Goal: Information Seeking & Learning: Check status

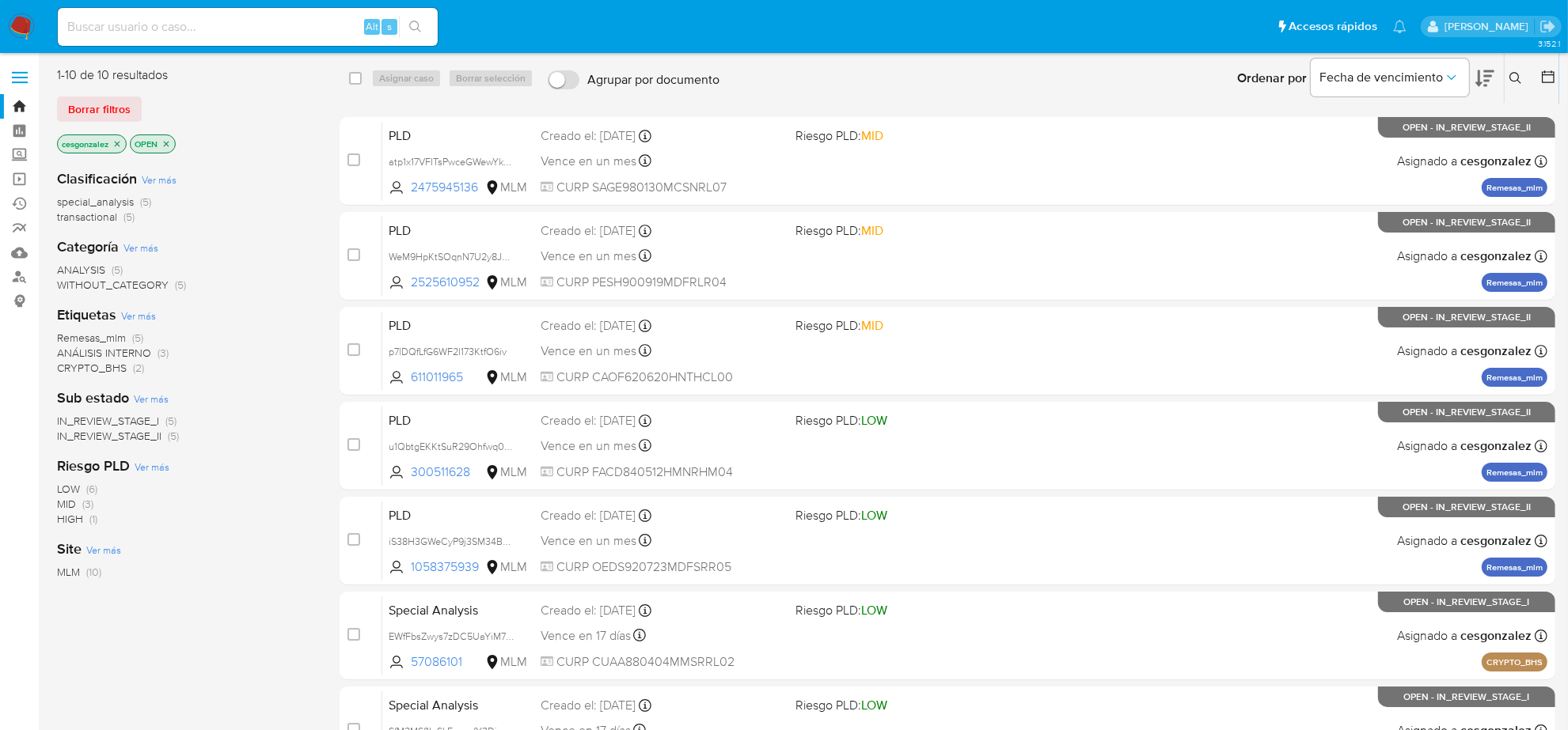
click at [227, 32] on input at bounding box center [248, 27] width 380 height 21
paste input "2538430607"
type input "2538430607"
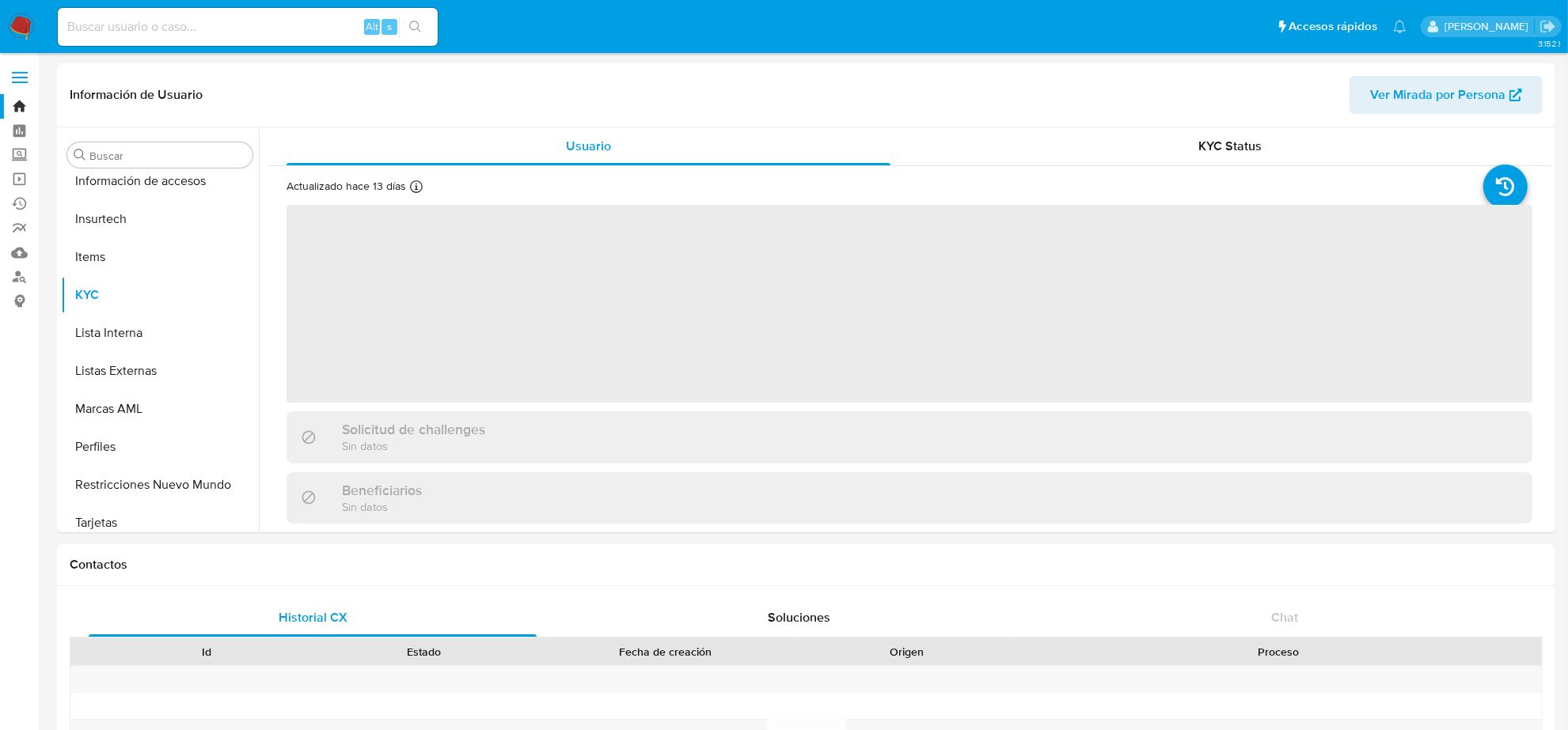
scroll to position [630, 0]
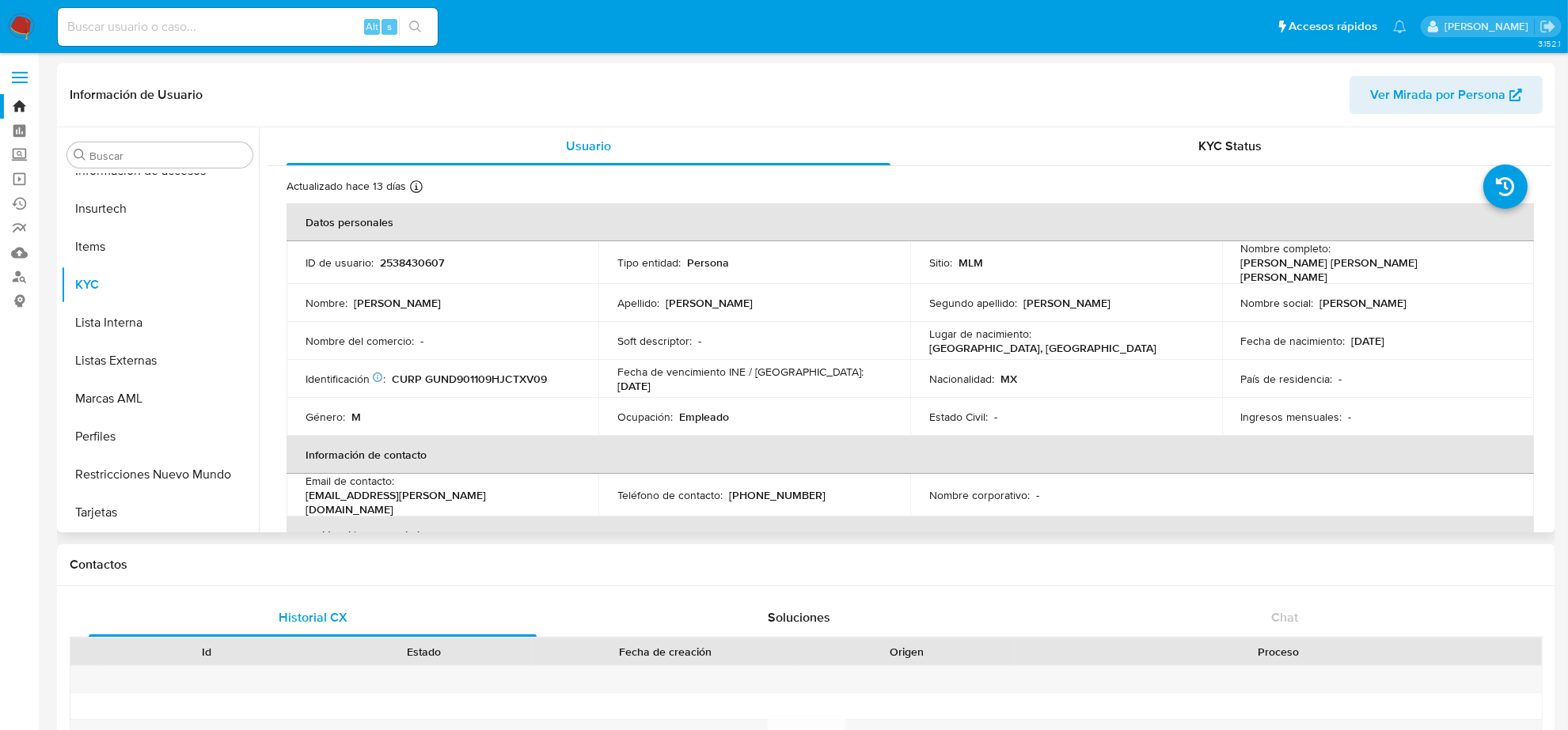
select select "10"
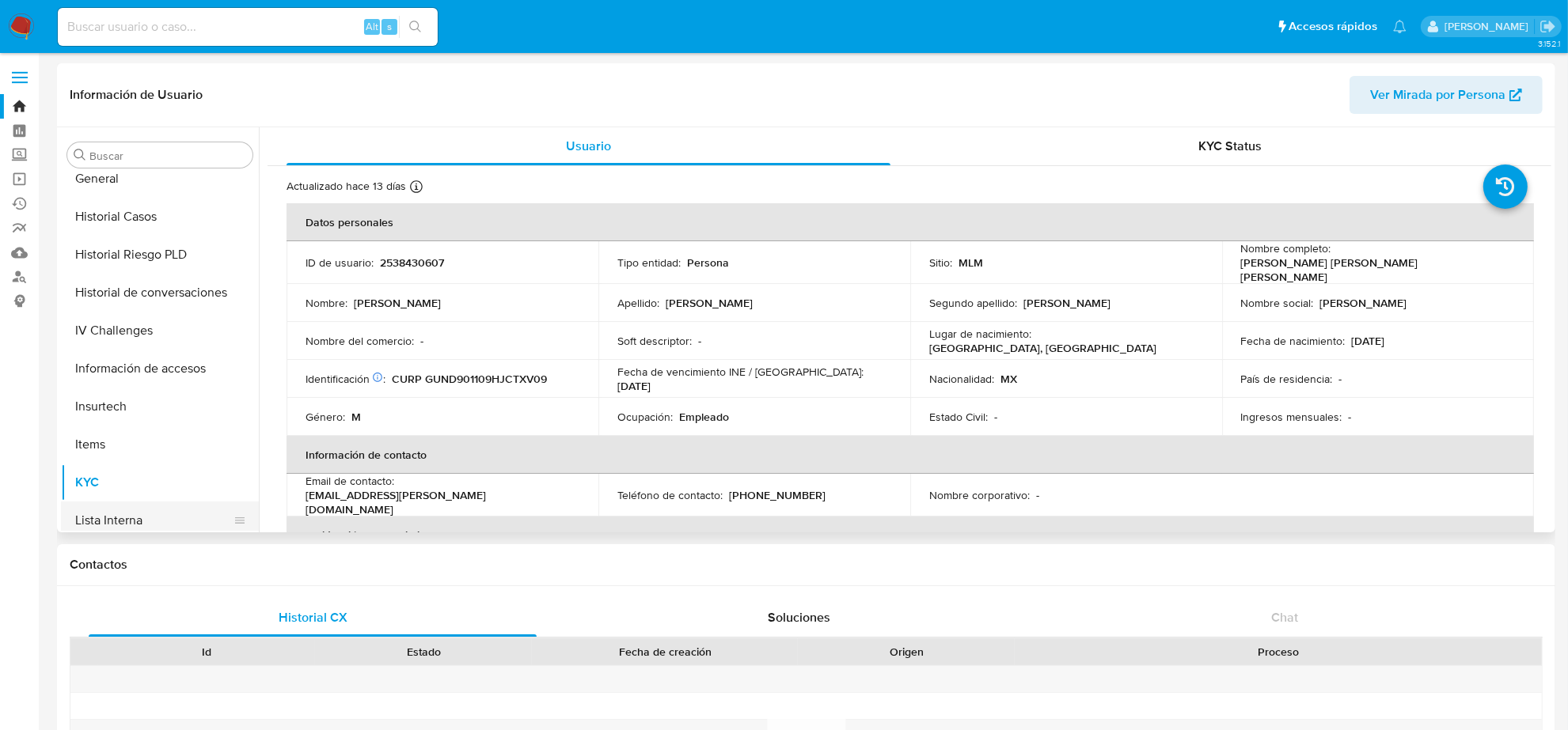
scroll to position [333, 0]
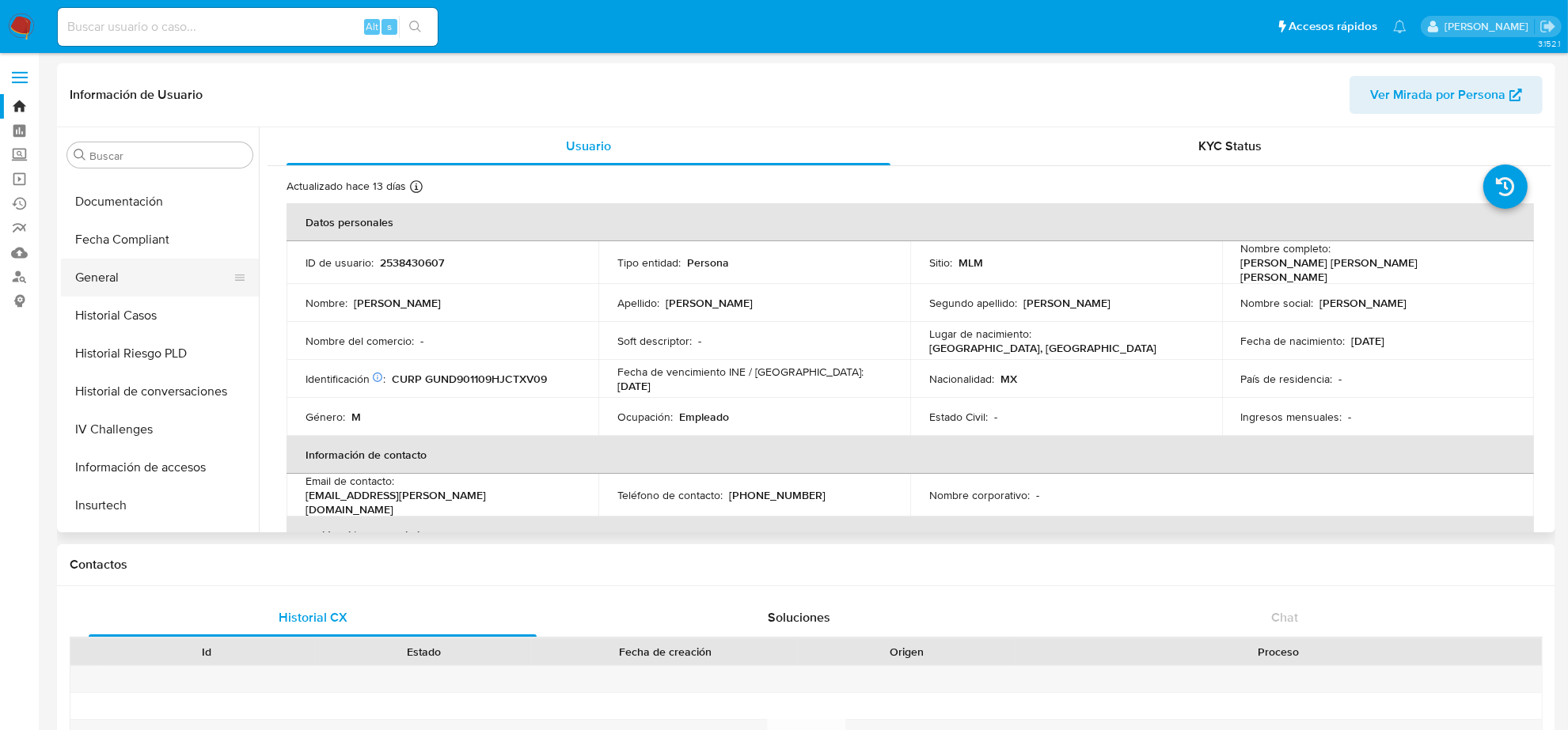
click at [177, 270] on button "General" at bounding box center [154, 278] width 185 height 38
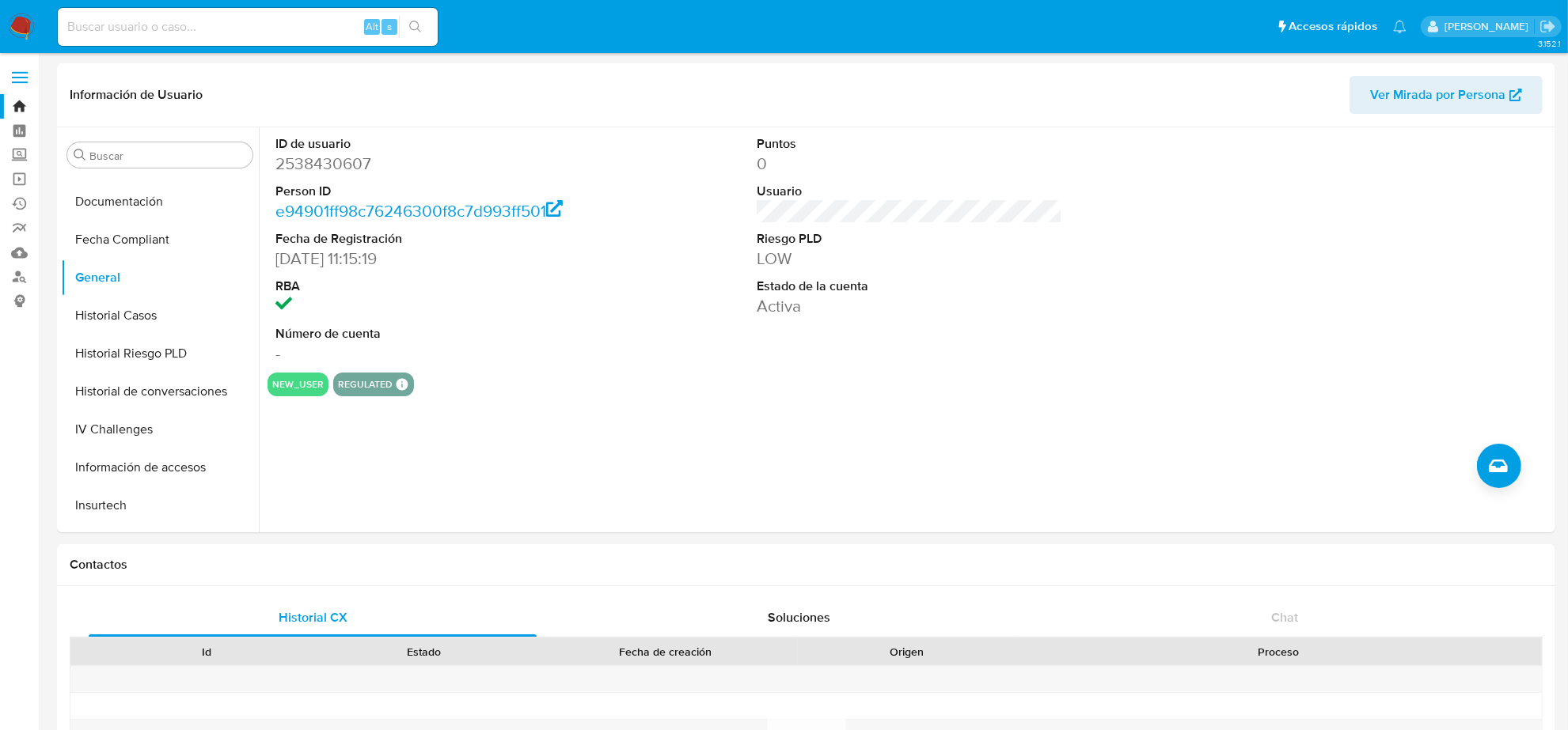
click at [230, 37] on input at bounding box center [248, 27] width 380 height 21
paste input "294571874"
type input "294571874"
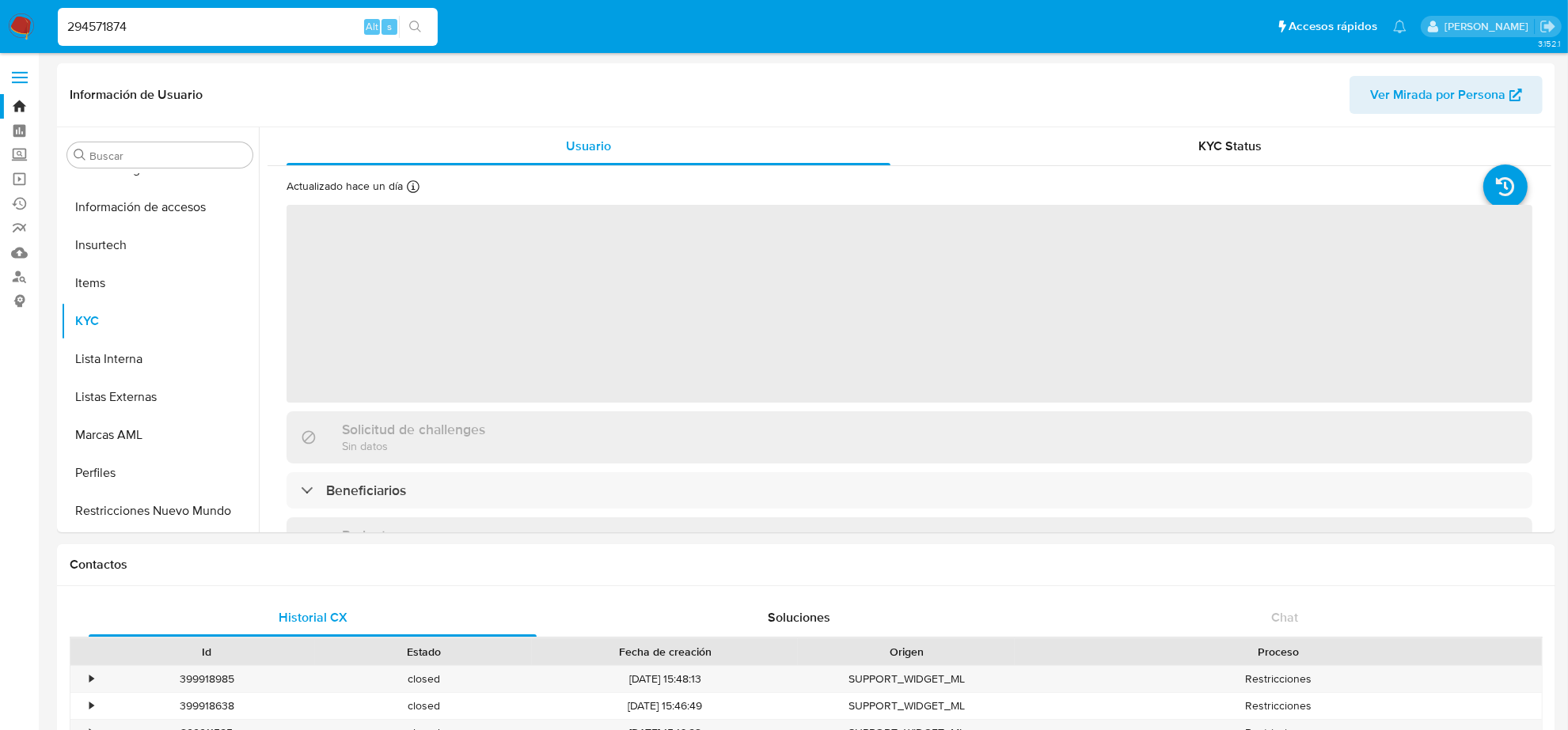
scroll to position [630, 0]
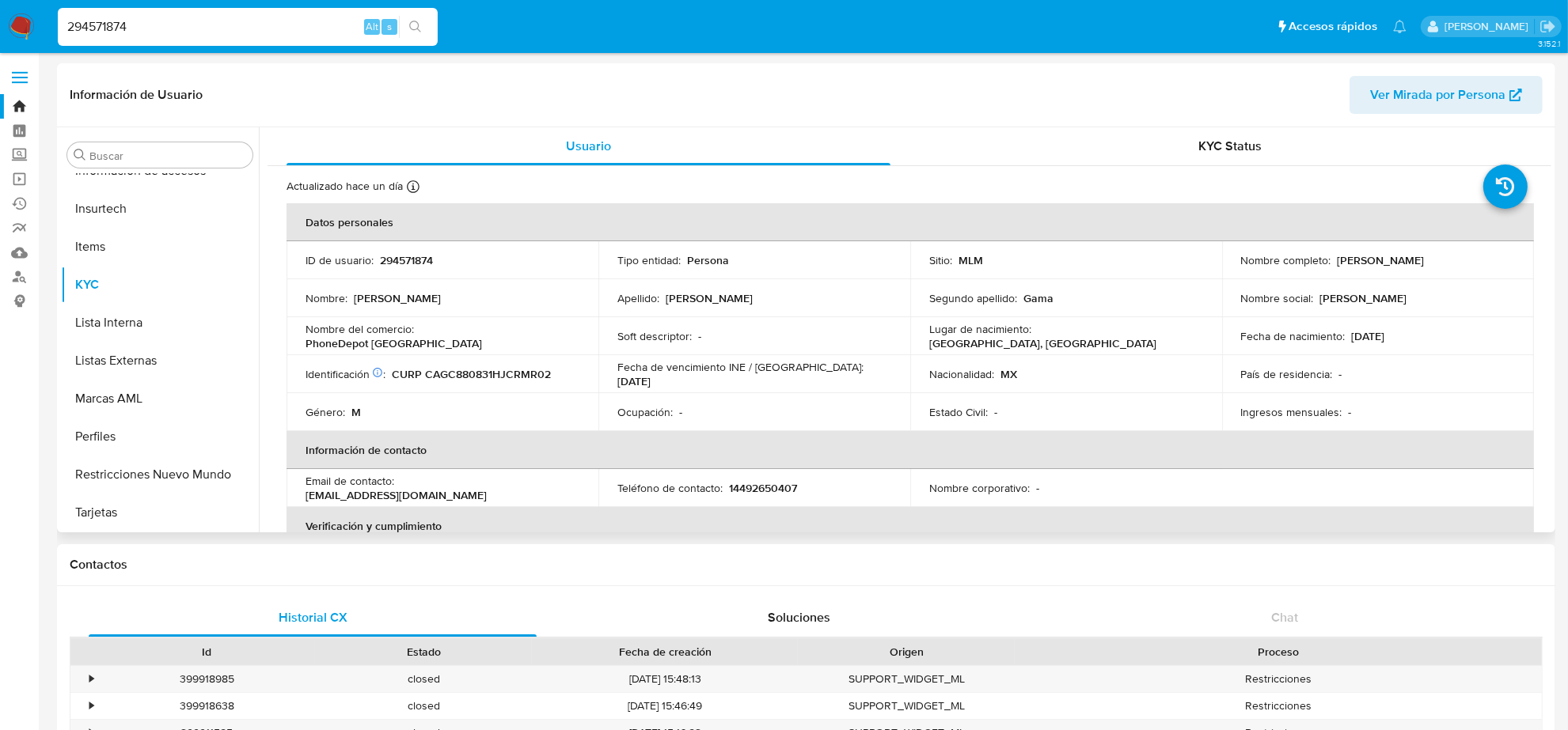
select select "10"
click at [107, 468] on button "Restricciones Nuevo Mundo" at bounding box center [154, 475] width 185 height 38
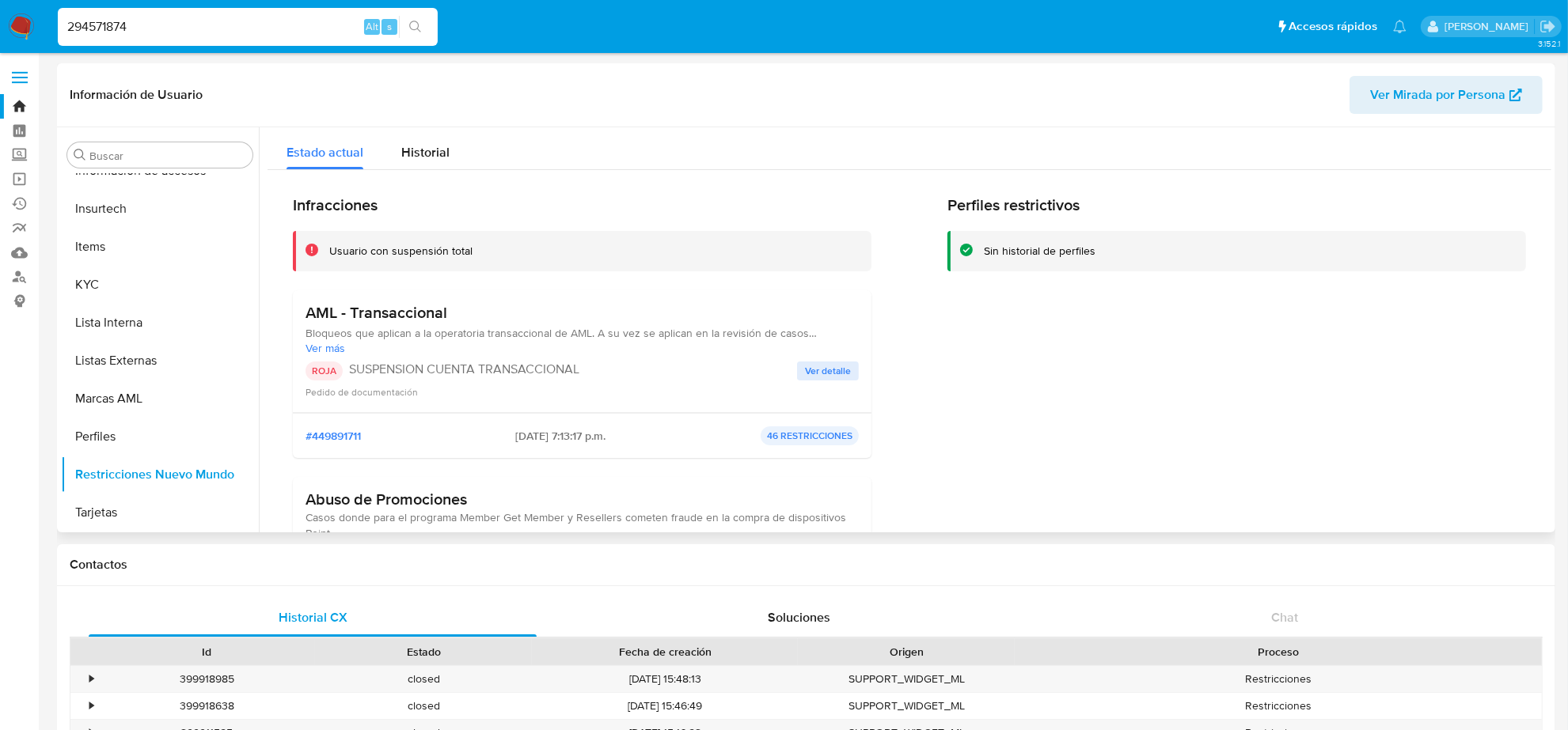
click at [807, 377] on span "Ver detalle" at bounding box center [828, 371] width 46 height 16
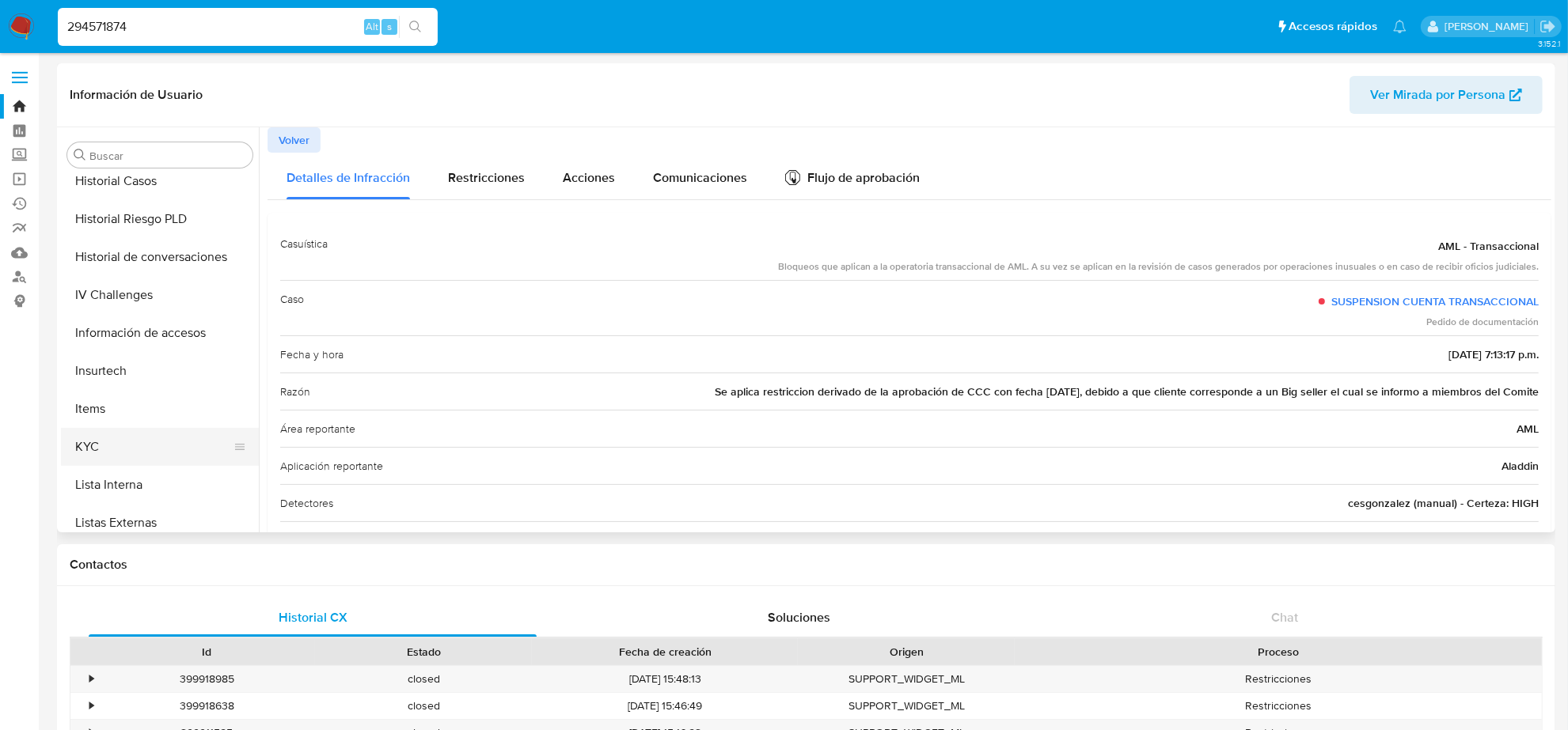
scroll to position [432, 0]
click at [128, 219] on button "Historial Casos" at bounding box center [154, 217] width 185 height 38
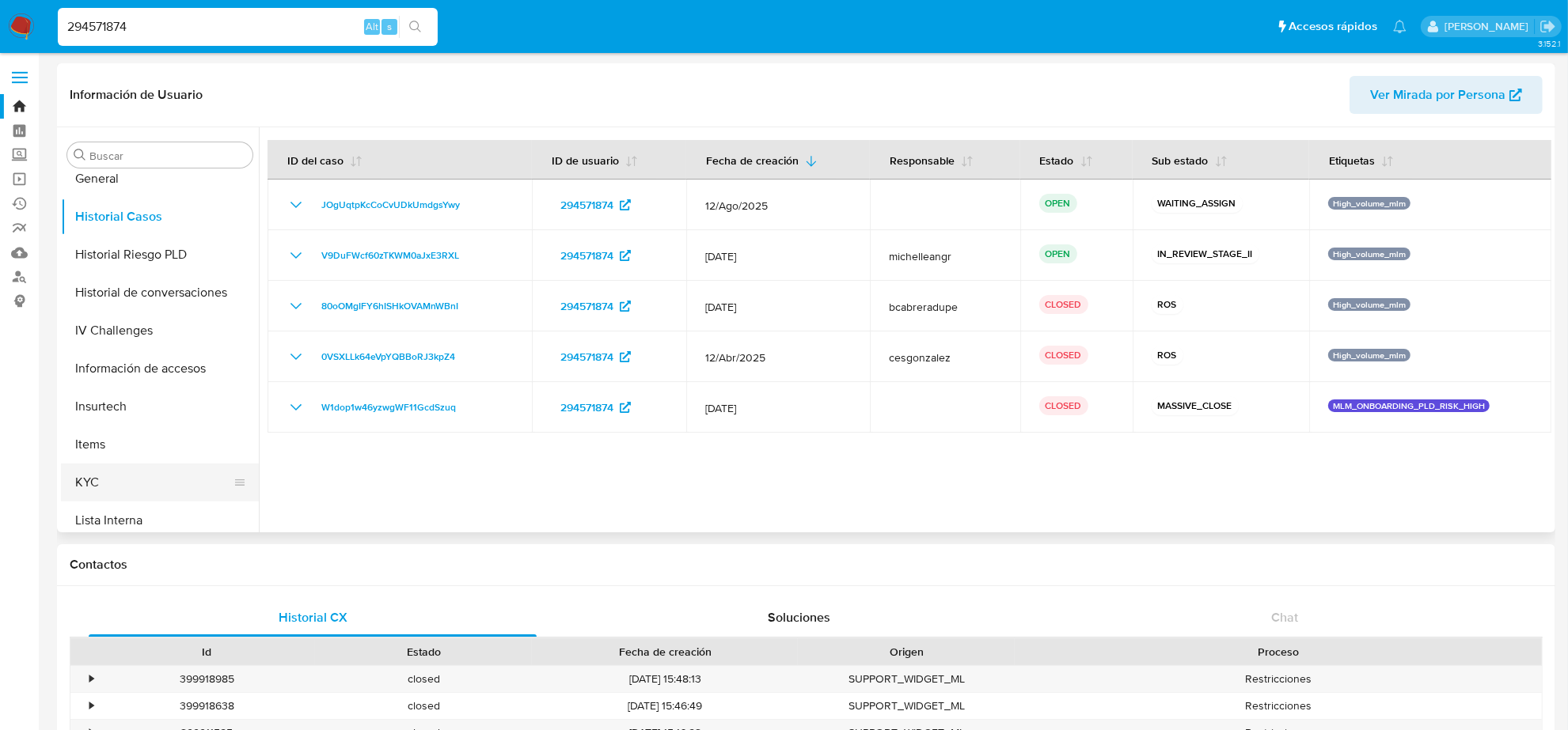
click at [113, 483] on button "KYC" at bounding box center [154, 483] width 185 height 38
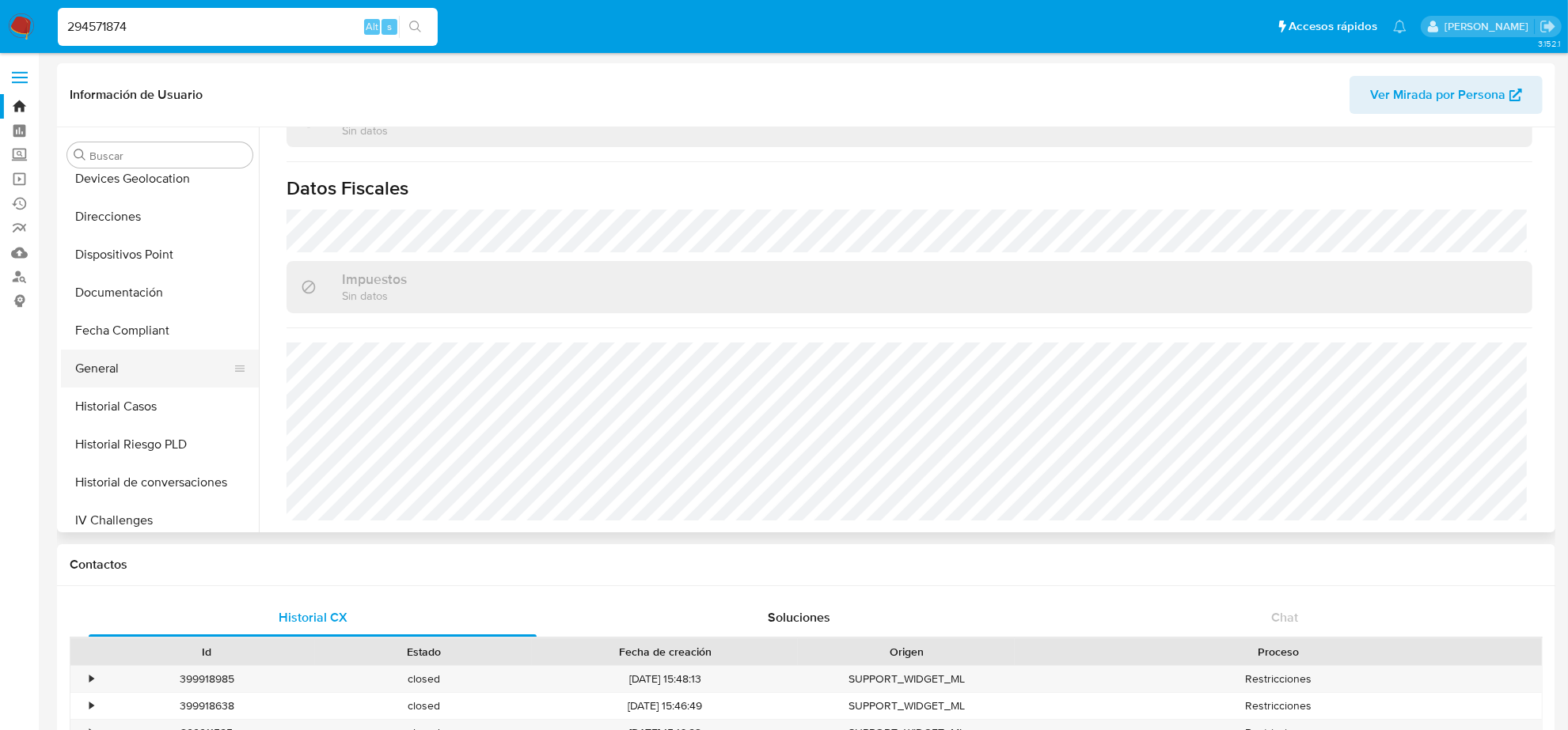
scroll to position [234, 0]
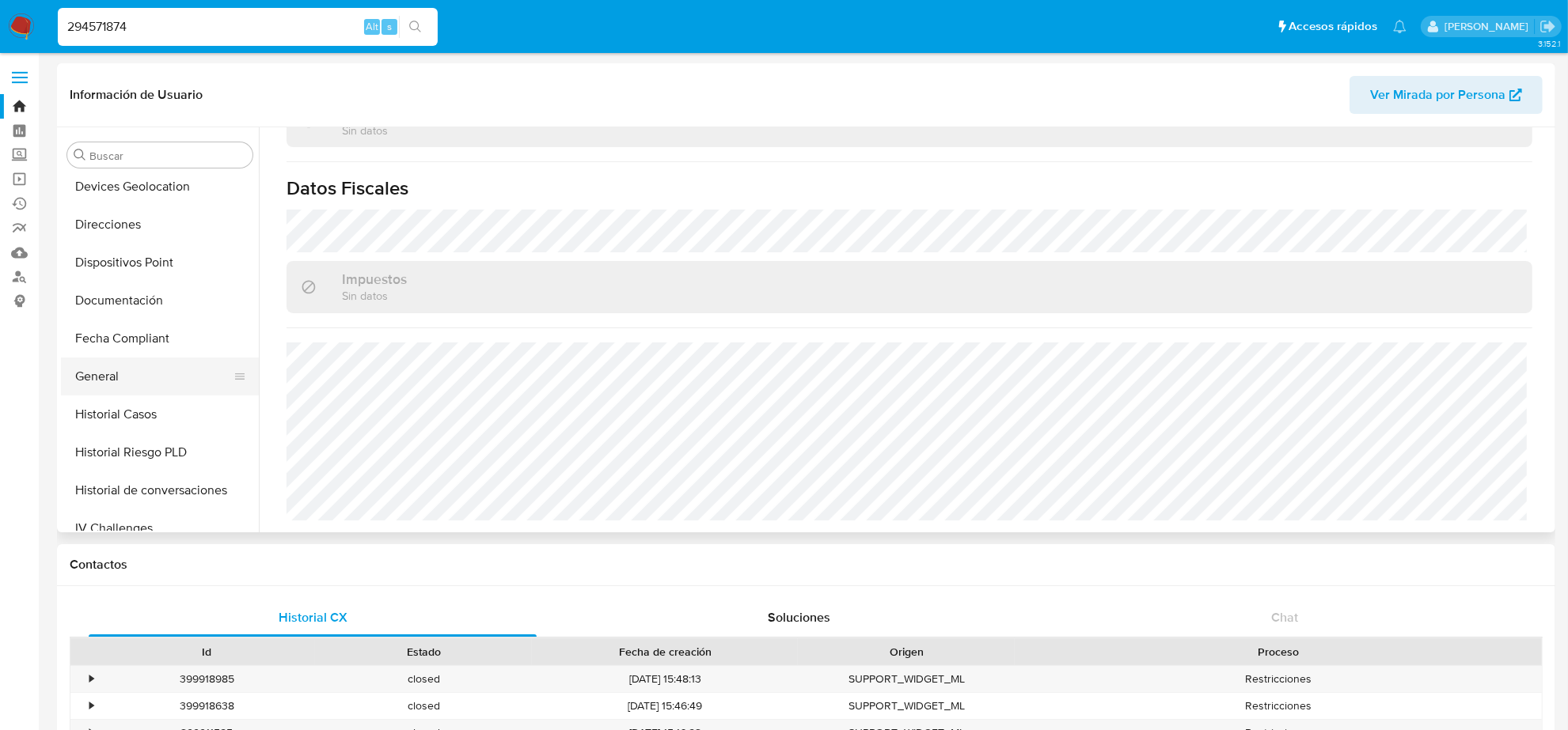
click at [144, 368] on button "General" at bounding box center [154, 377] width 185 height 38
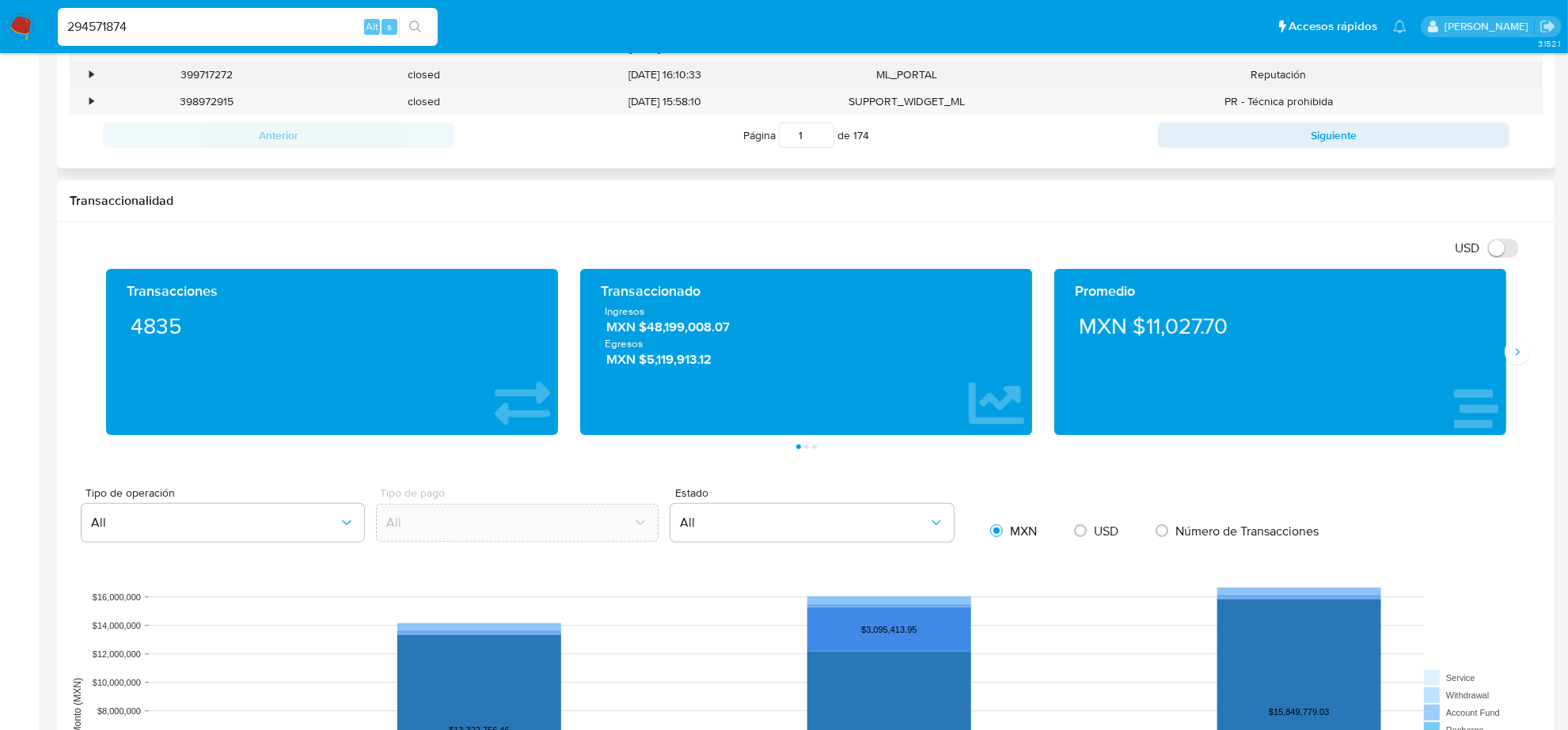
scroll to position [890, 0]
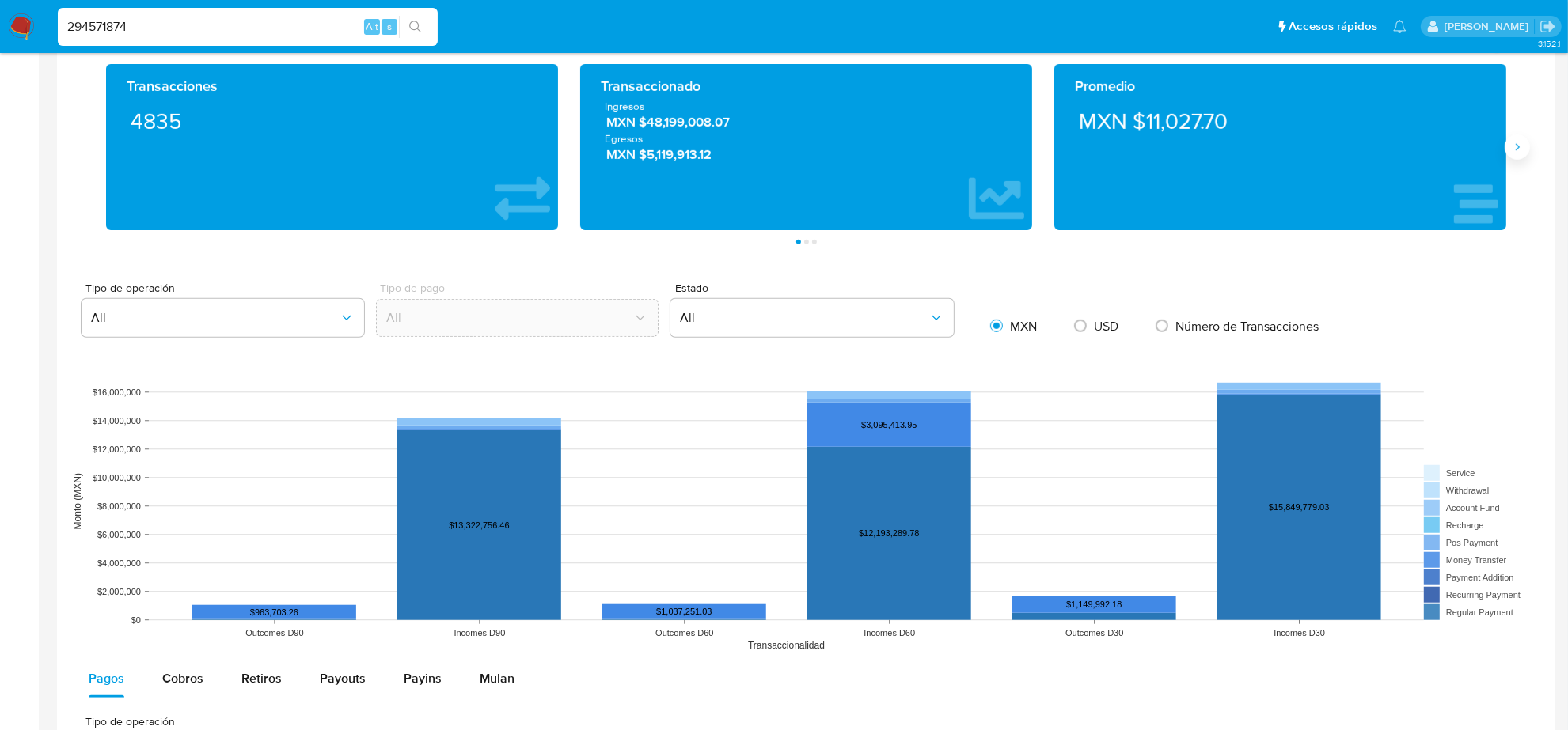
click at [1521, 149] on icon "Siguiente" at bounding box center [1517, 147] width 13 height 13
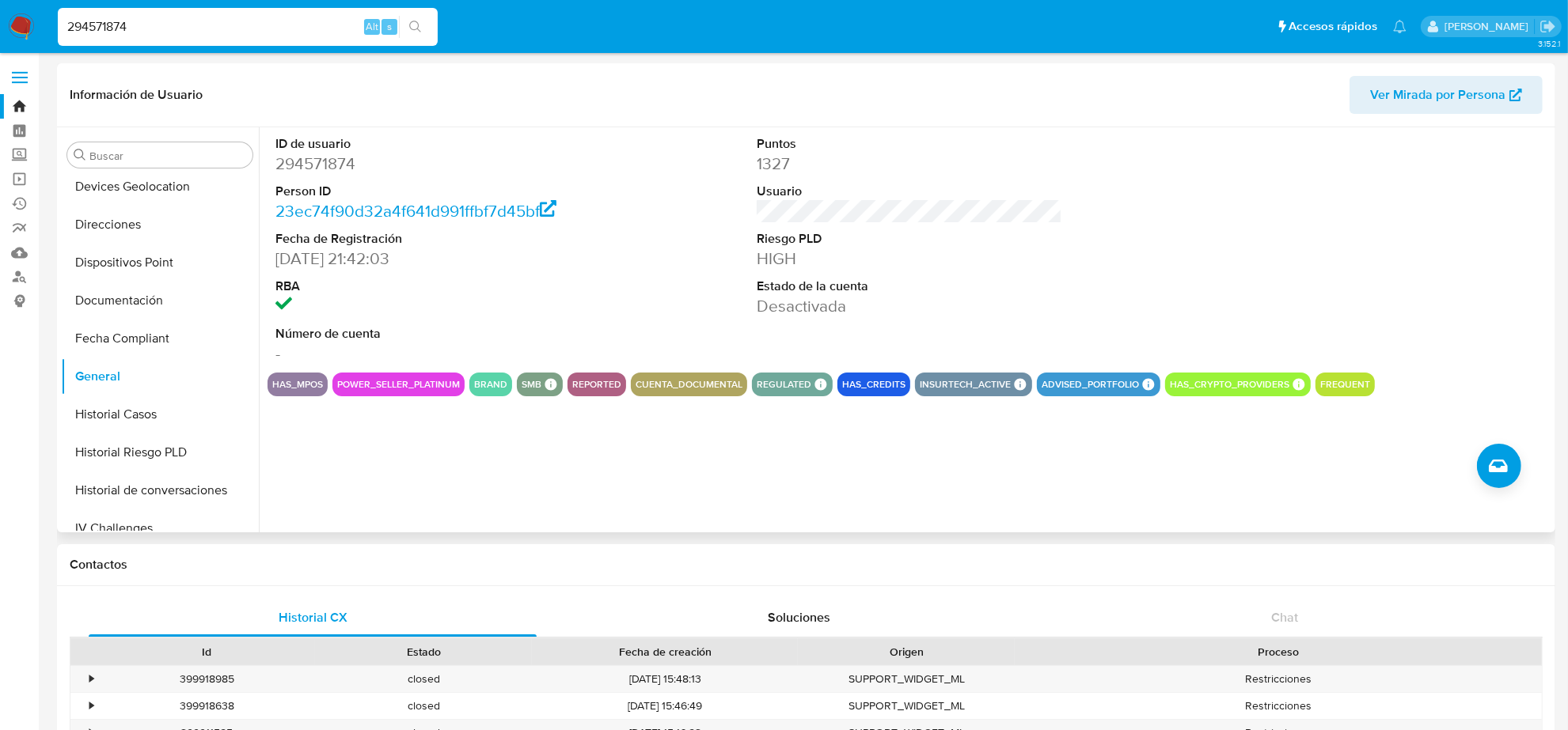
scroll to position [531, 0]
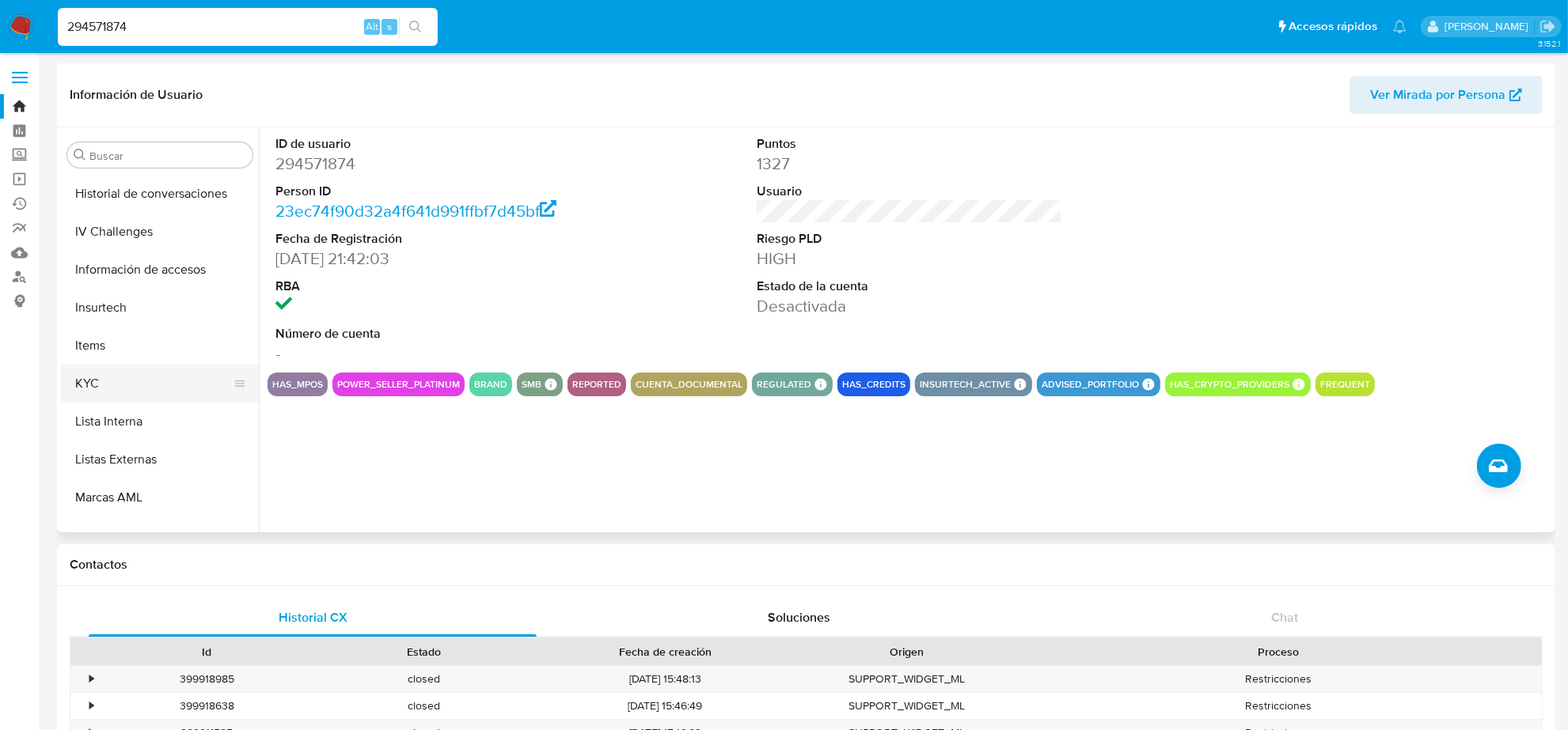
click at [107, 371] on button "KYC" at bounding box center [154, 384] width 185 height 38
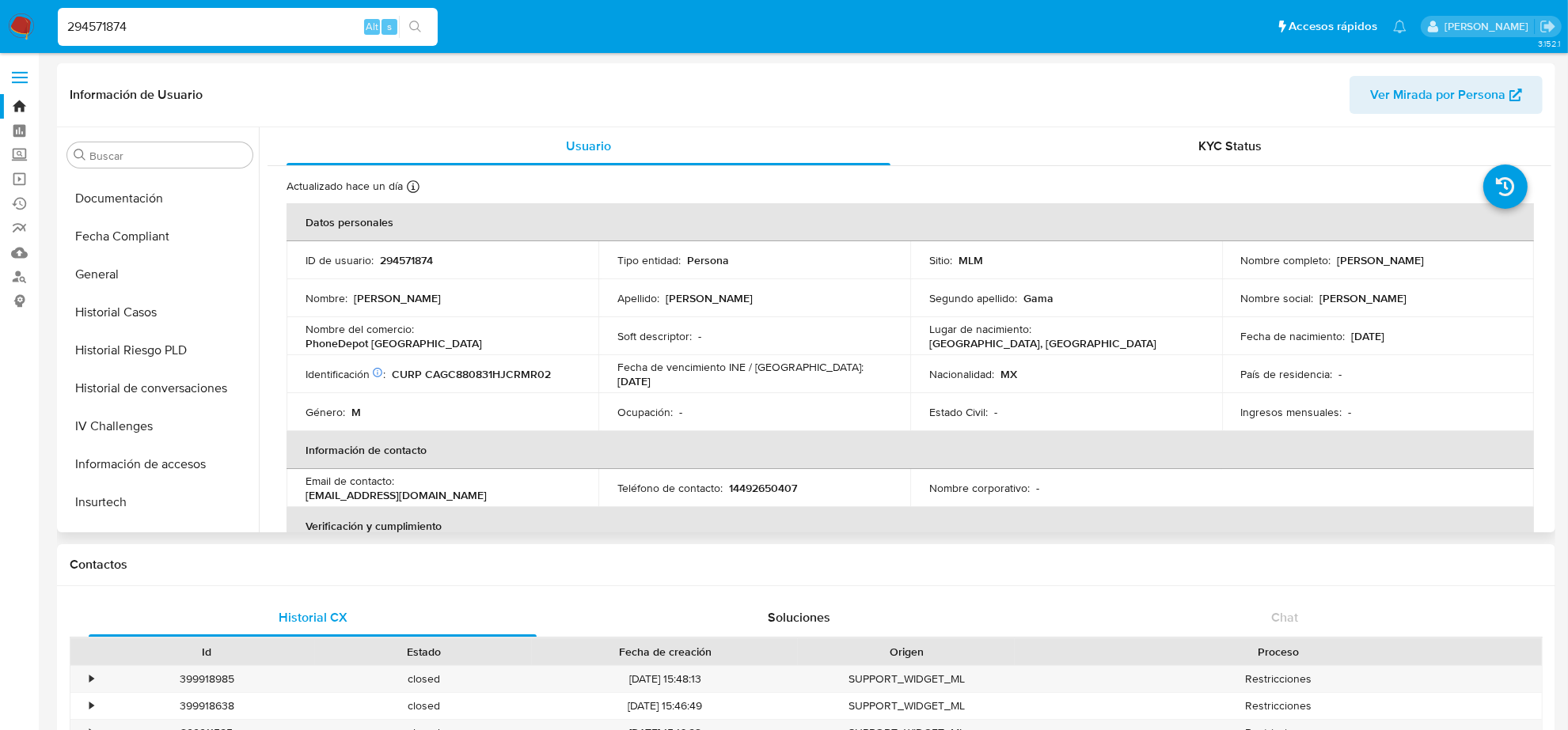
scroll to position [333, 0]
click at [131, 279] on button "General" at bounding box center [154, 278] width 185 height 38
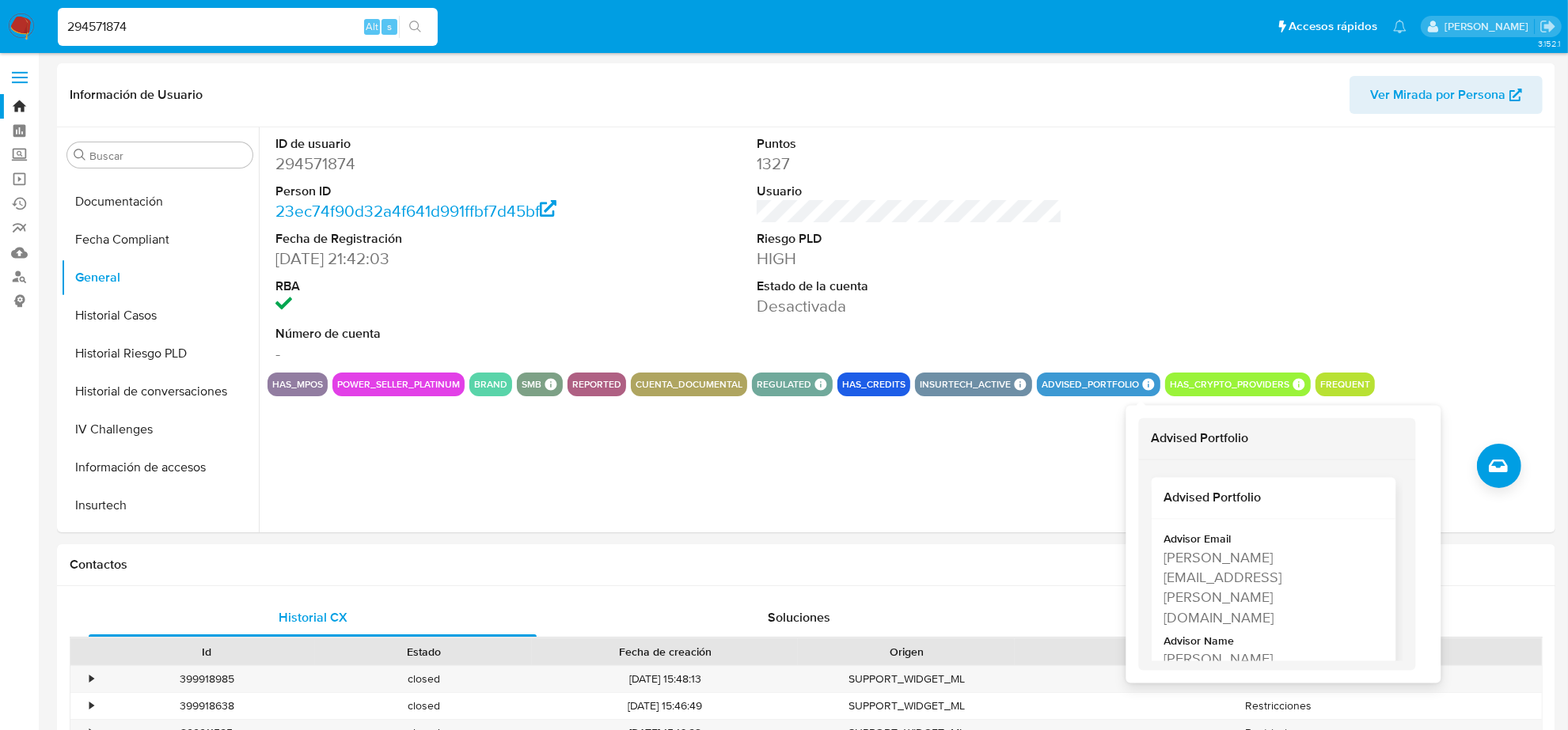
click at [1177, 561] on div "[PERSON_NAME][EMAIL_ADDRESS][PERSON_NAME][DOMAIN_NAME]" at bounding box center [1272, 587] width 216 height 80
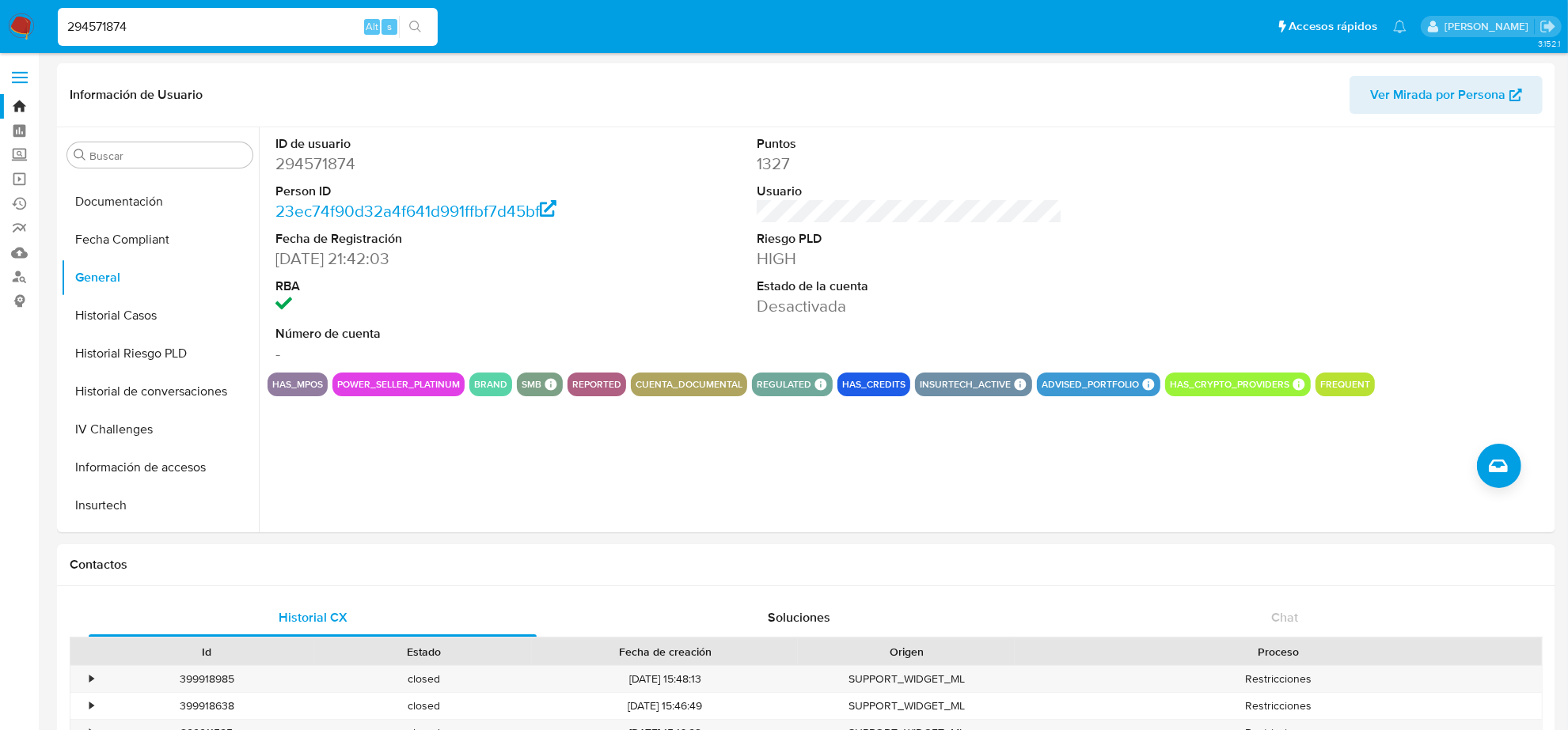
click at [1177, 561] on h1 "Contactos" at bounding box center [806, 565] width 1473 height 16
drag, startPoint x: 1225, startPoint y: 578, endPoint x: 1149, endPoint y: 556, distance: 79.1
